Goal: Complete application form

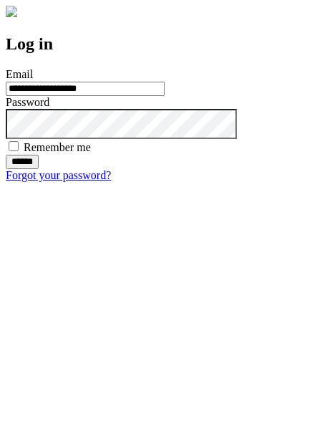
type input "**********"
click at [39, 169] on input "******" at bounding box center [22, 162] width 33 height 14
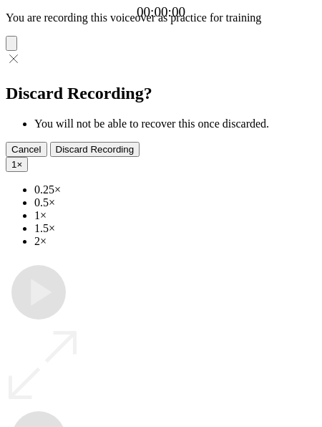
type input "**********"
